Goal: Communication & Community: Participate in discussion

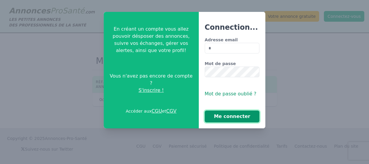
click at [231, 118] on button "Me connecter" at bounding box center [231, 116] width 55 height 12
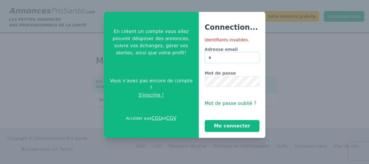
click at [213, 58] on input "*" at bounding box center [231, 57] width 55 height 11
type input "**********"
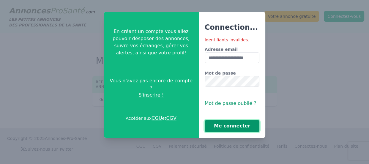
click at [225, 126] on button "Me connecter" at bounding box center [231, 126] width 55 height 12
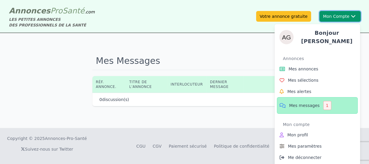
click at [337, 15] on button "Mon Compte Bonjour andrea Annonces Mes annonces Mes sélections Mes alertes Mes …" at bounding box center [339, 16] width 41 height 11
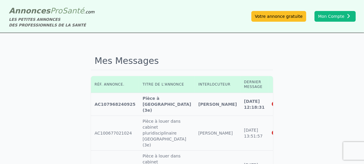
click at [272, 102] on icon at bounding box center [274, 104] width 5 height 4
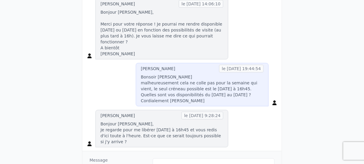
scroll to position [404, 0]
